Goal: Task Accomplishment & Management: Use online tool/utility

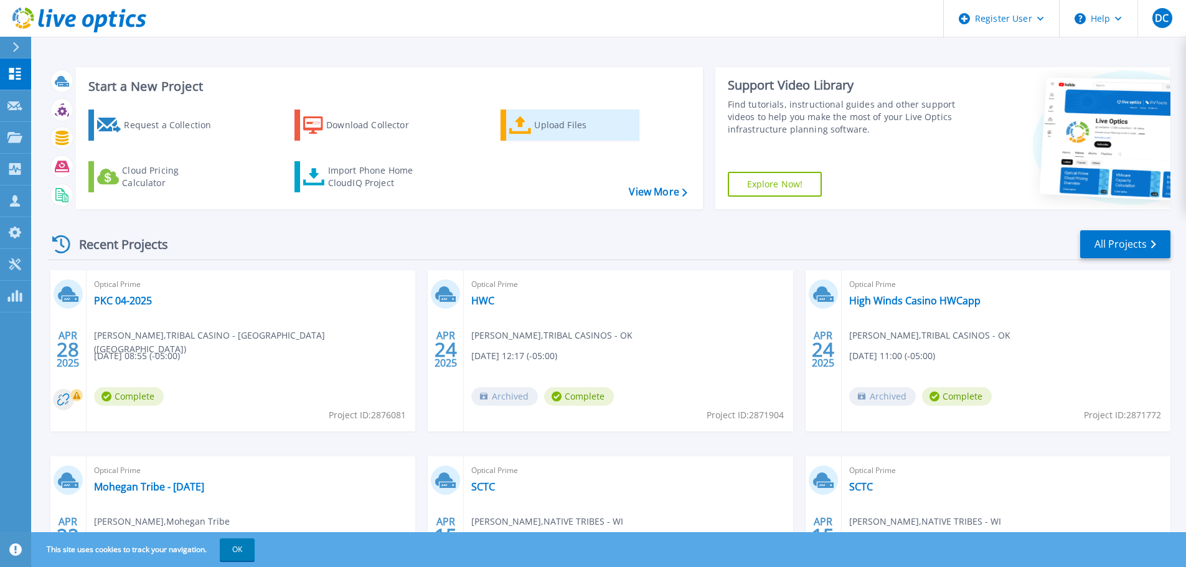
click at [554, 124] on div "Upload Files" at bounding box center [584, 125] width 100 height 25
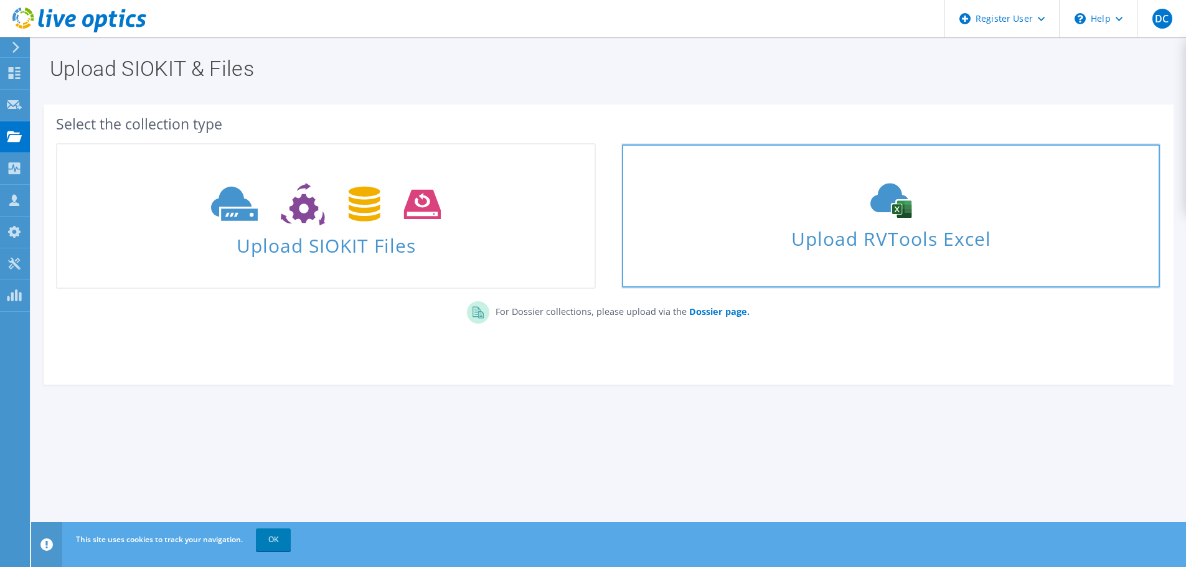
click at [838, 240] on span "Upload RVTools Excel" at bounding box center [890, 235] width 537 height 27
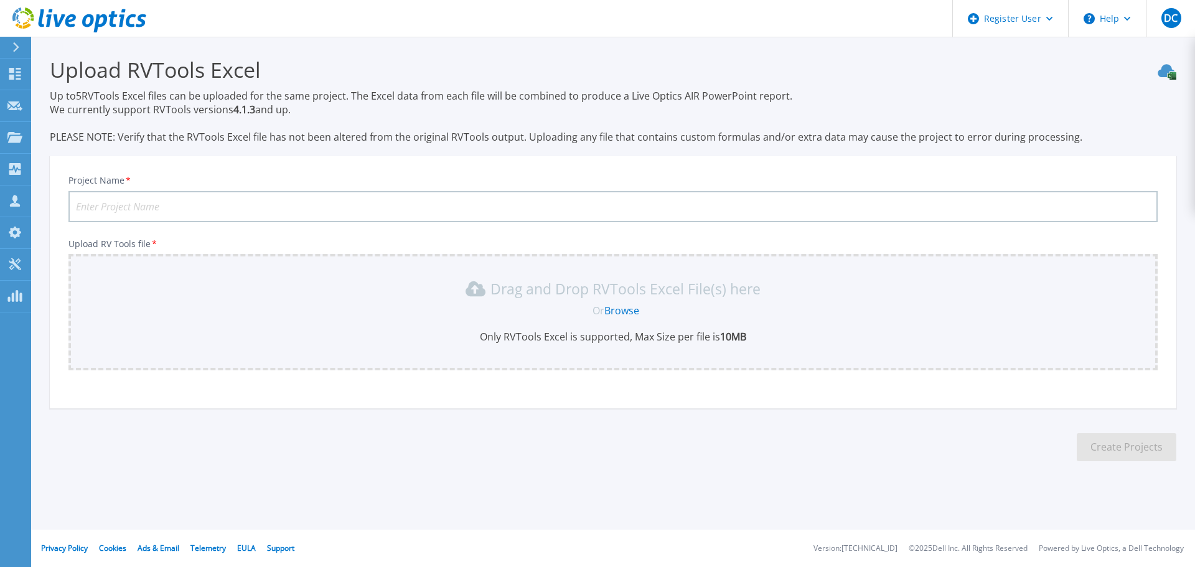
click at [628, 309] on link "Browse" at bounding box center [621, 311] width 35 height 14
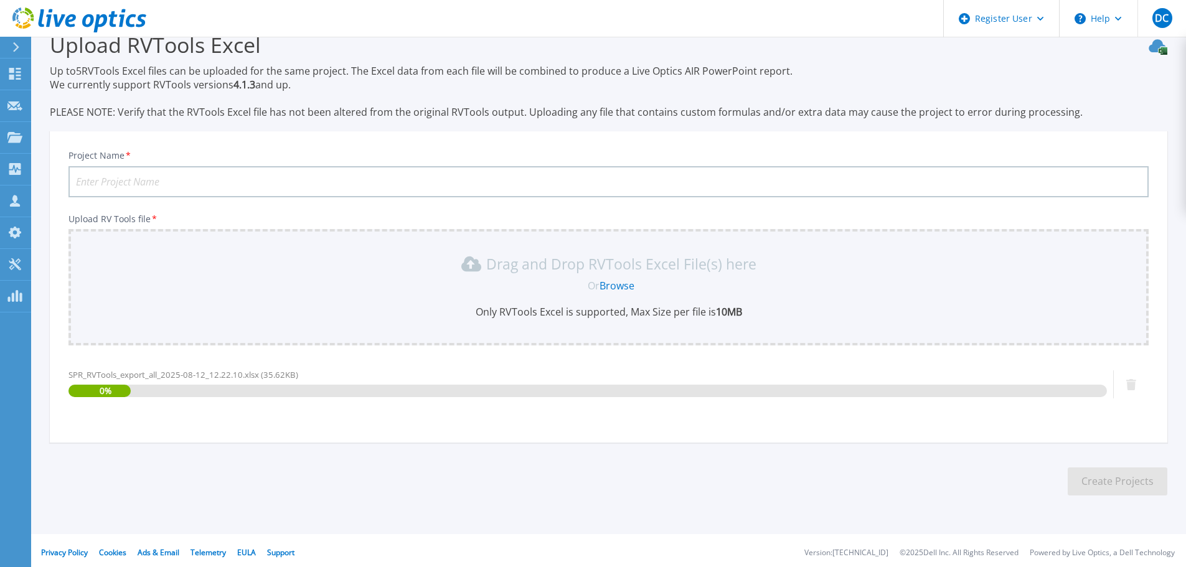
scroll to position [29, 0]
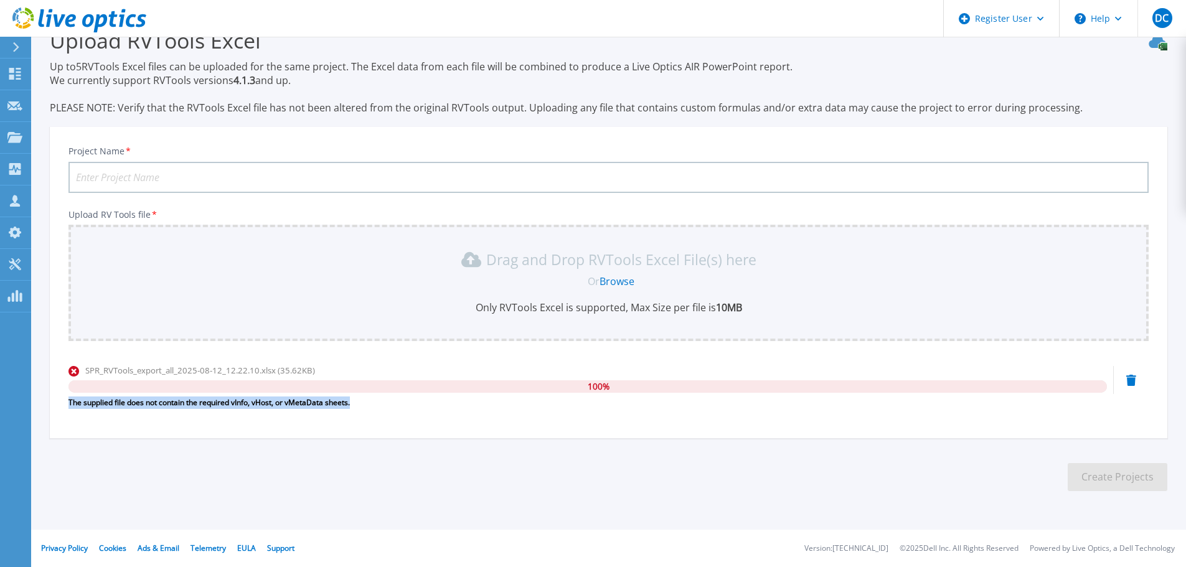
drag, startPoint x: 367, startPoint y: 401, endPoint x: 63, endPoint y: 404, distance: 303.1
click at [63, 404] on div "Project Name * Upload RV Tools file * Drag and Drop RVTools Excel File(s) here …" at bounding box center [608, 286] width 1117 height 303
copy div "The supplied file does not contain the required vInfo, vHost, or vMetaData shee…"
click at [197, 402] on div "The supplied file does not contain the required vInfo, vHost, or vMetaData shee…" at bounding box center [587, 402] width 1038 height 12
